Goal: Information Seeking & Learning: Find specific fact

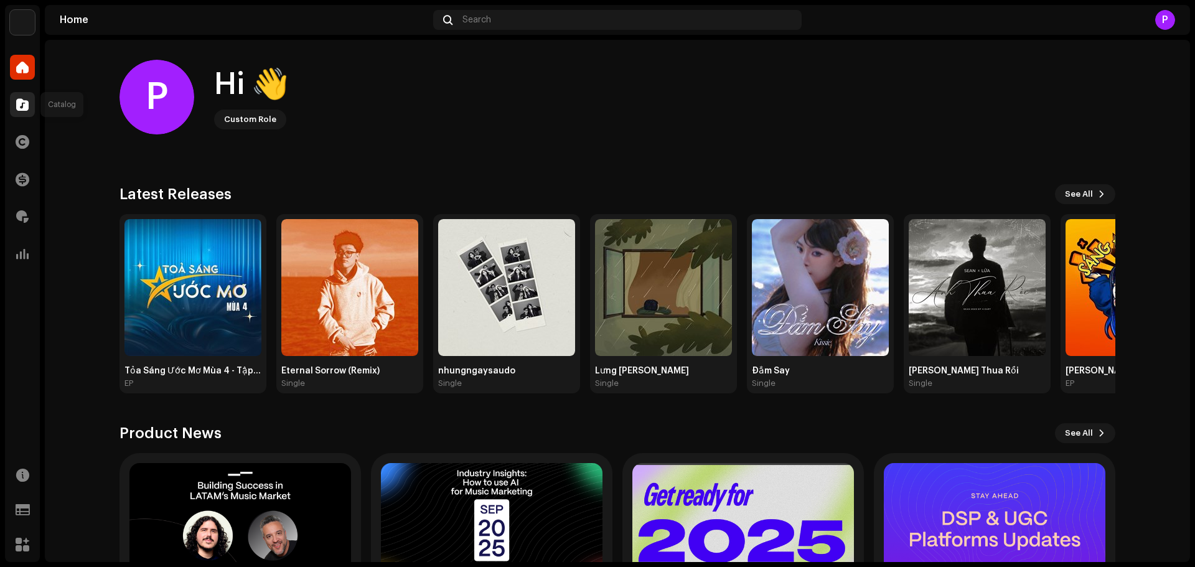
click at [24, 102] on span at bounding box center [22, 105] width 12 height 10
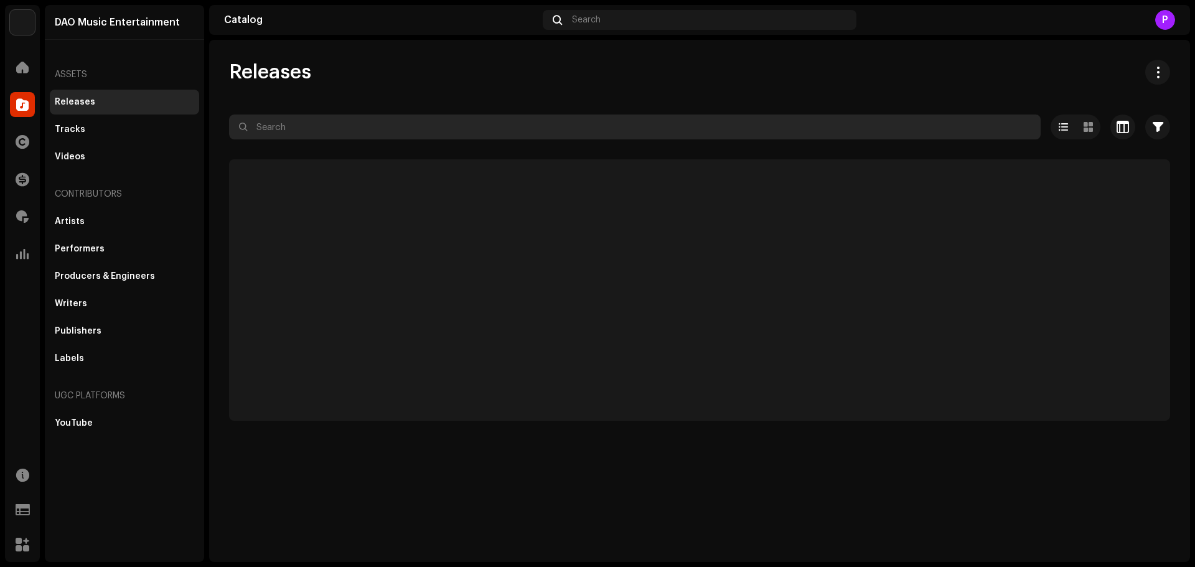
click at [382, 128] on input "text" at bounding box center [635, 127] width 812 height 25
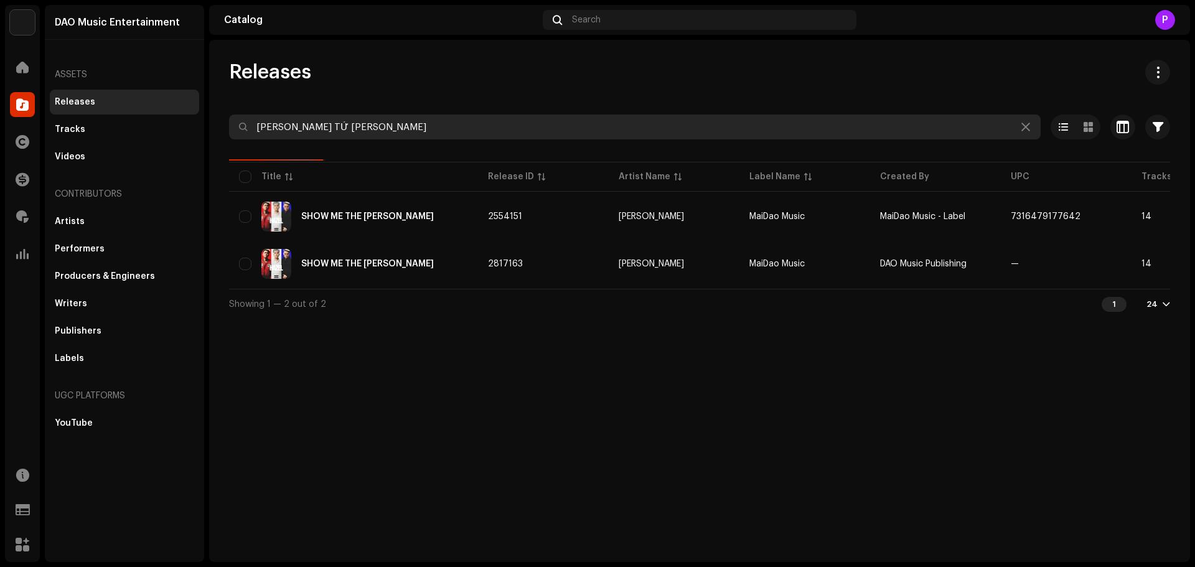
type input "[PERSON_NAME] TỬ [PERSON_NAME]"
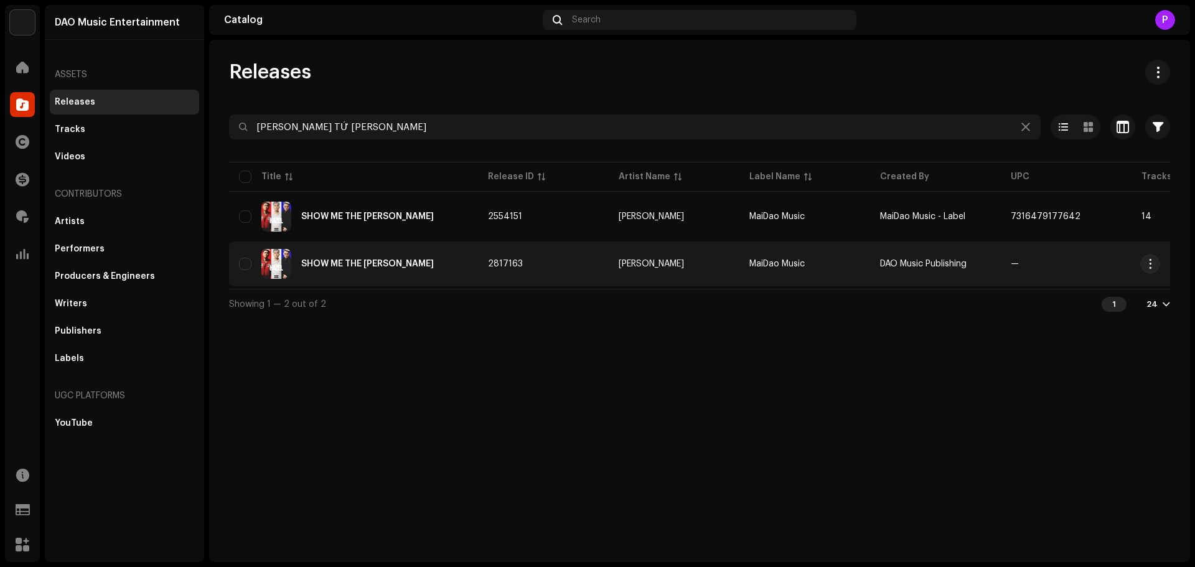
click at [355, 275] on div "SHOW ME THE [PERSON_NAME]" at bounding box center [353, 264] width 229 height 30
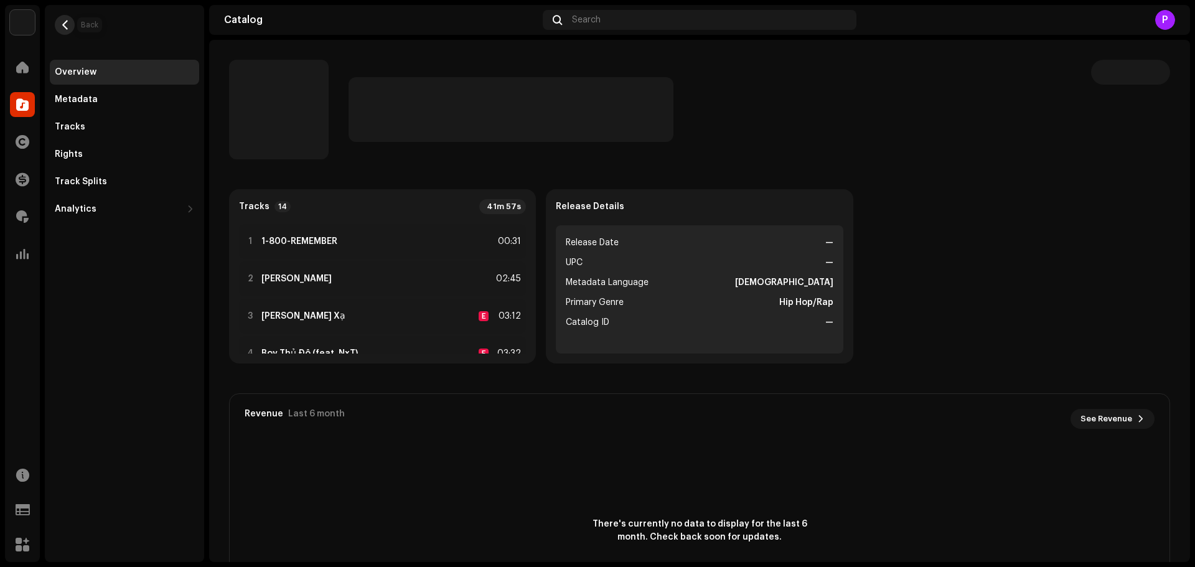
click at [69, 27] on span "button" at bounding box center [64, 25] width 9 height 10
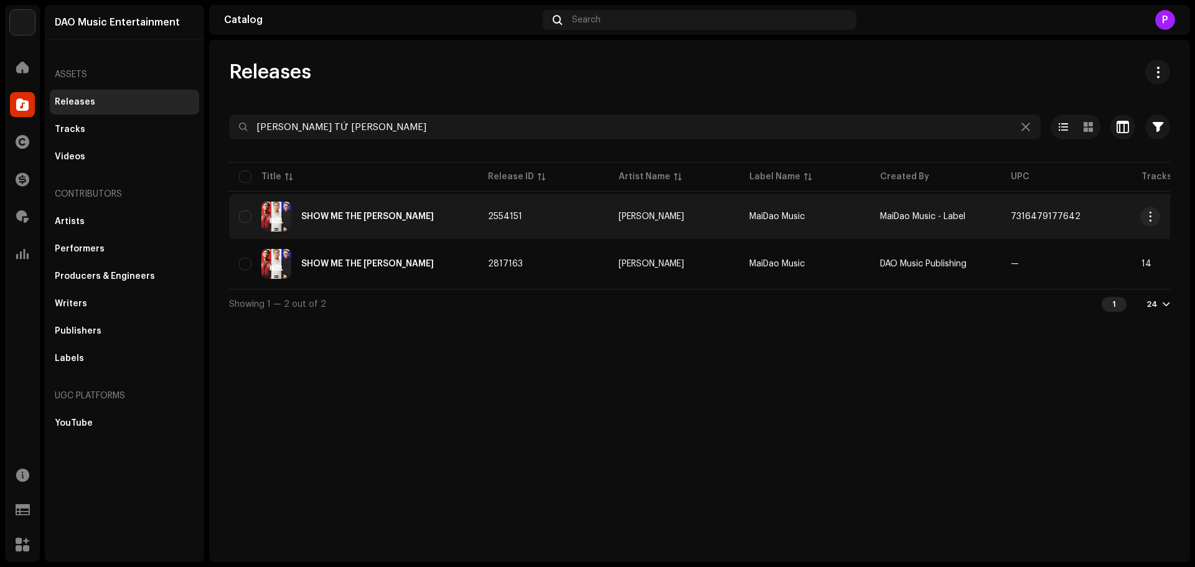
copy span "7316479177642"
drag, startPoint x: 1086, startPoint y: 216, endPoint x: 1006, endPoint y: 217, distance: 79.7
click at [1006, 217] on td "7316479177642" at bounding box center [1066, 216] width 131 height 45
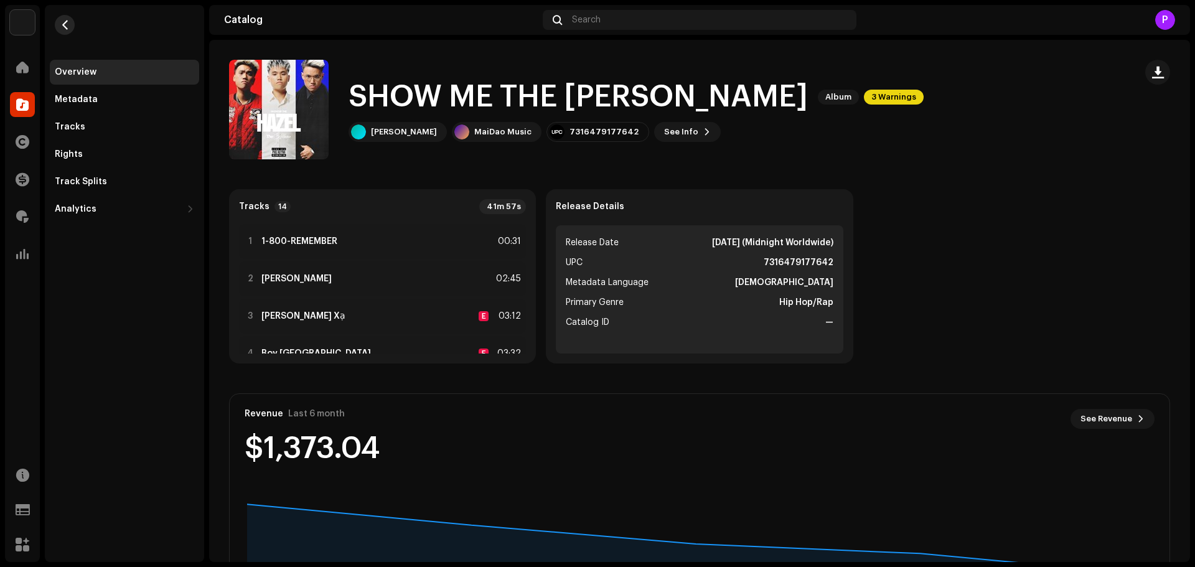
click at [60, 28] on span "button" at bounding box center [64, 25] width 9 height 10
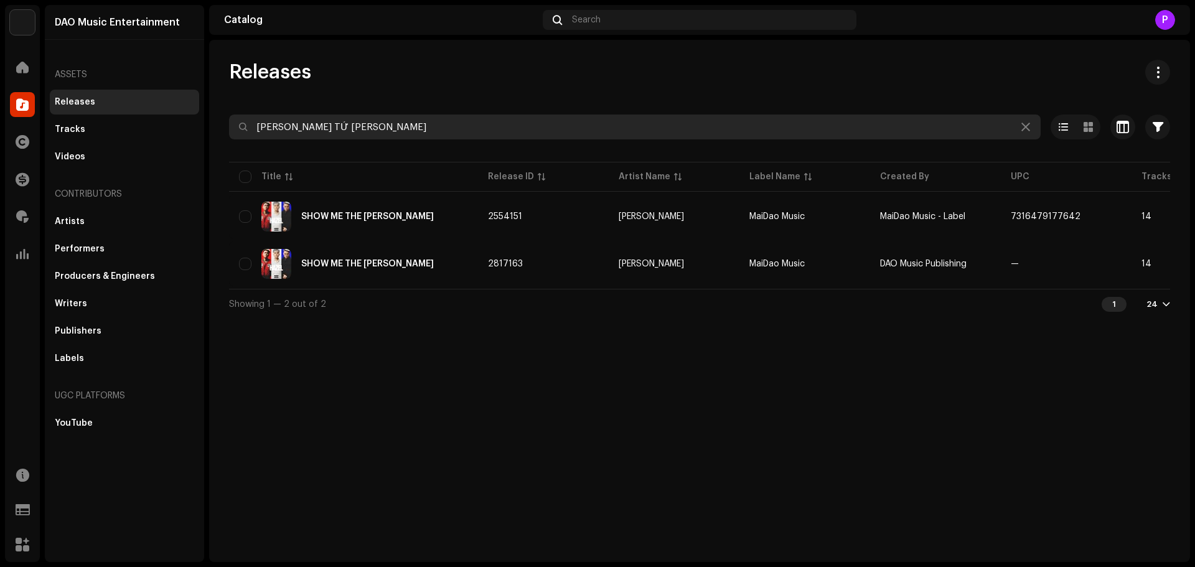
drag, startPoint x: 382, startPoint y: 130, endPoint x: 173, endPoint y: 144, distance: 208.9
click at [173, 144] on div "DAO Music Entertainment Home Catalog Rights Finance Royalties Analytics Resourc…" at bounding box center [597, 283] width 1195 height 567
paste input "THẾ [PERSON_NAME] EM"
type input "THẾ [PERSON_NAME] EM"
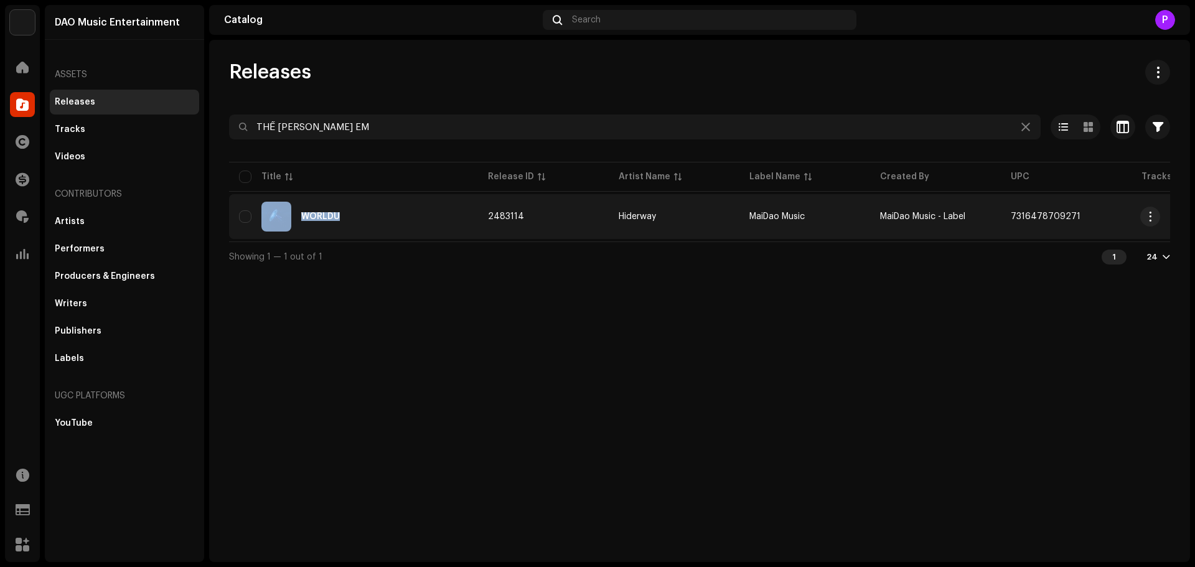
drag, startPoint x: 355, startPoint y: 218, endPoint x: 296, endPoint y: 232, distance: 60.7
click at [296, 232] on td "WORLDU" at bounding box center [353, 216] width 249 height 45
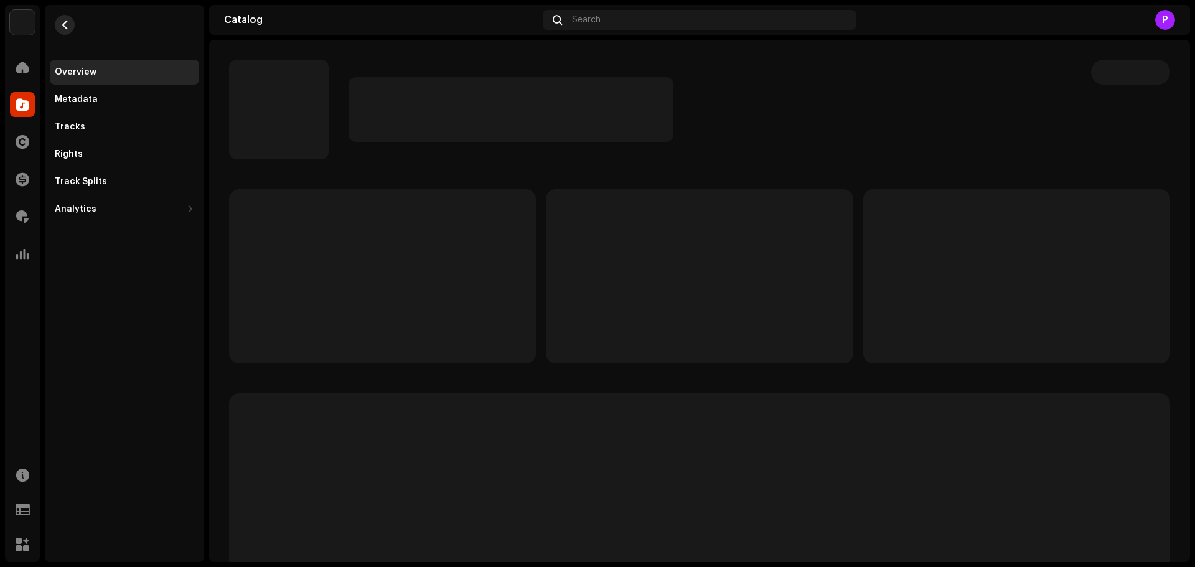
click at [62, 27] on span "button" at bounding box center [64, 25] width 9 height 10
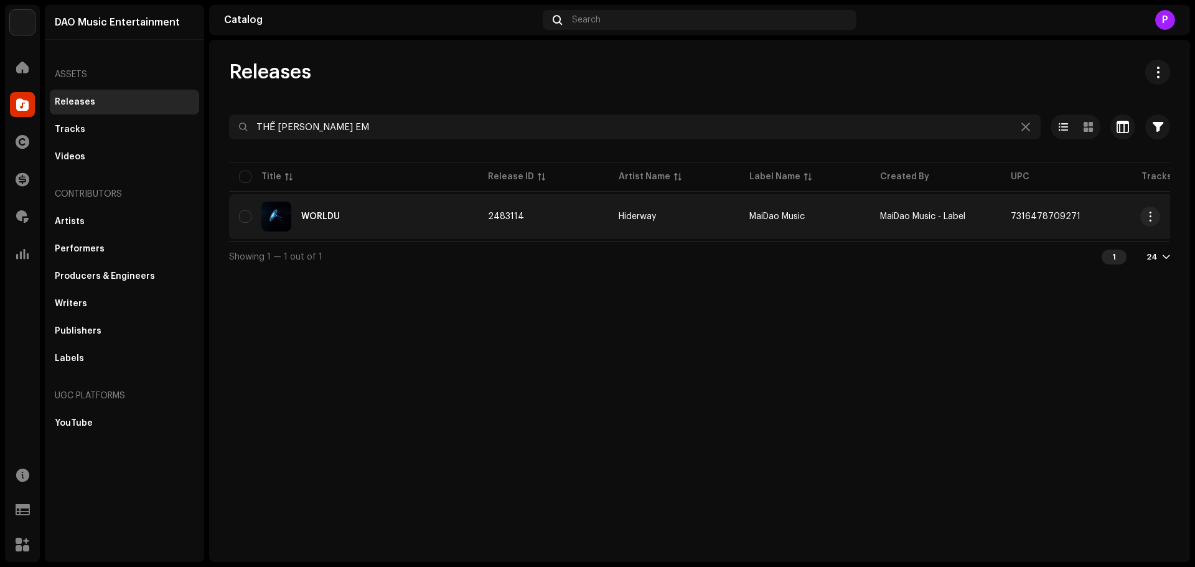
copy tr "7316478709271"
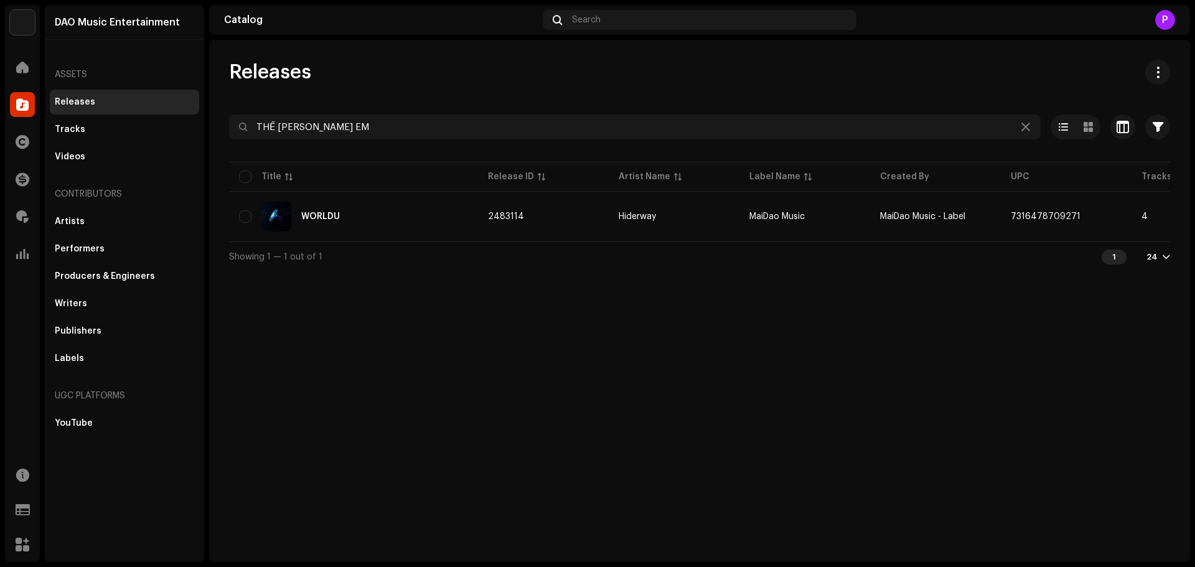
drag, startPoint x: 1085, startPoint y: 214, endPoint x: 709, endPoint y: 40, distance: 414.9
click at [742, 49] on div "Releases THẾ [PERSON_NAME] EM Selected 0 Options Filters Release date Start dat…" at bounding box center [699, 301] width 981 height 522
